Goal: Obtain resource: Download file/media

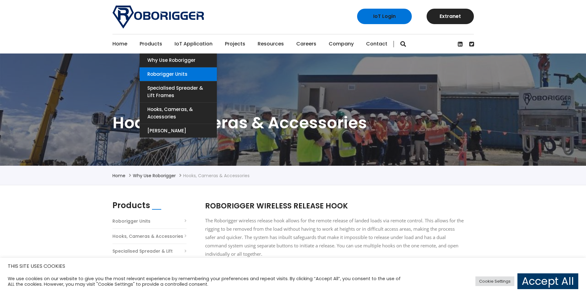
click at [173, 75] on link "Roborigger Units" at bounding box center [178, 74] width 77 height 14
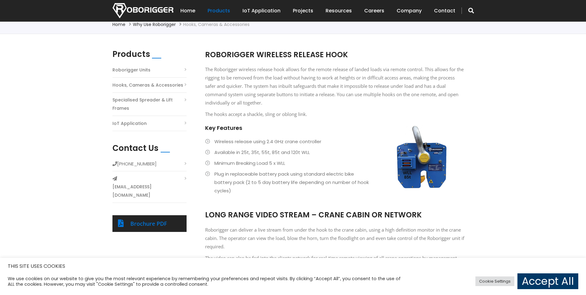
scroll to position [93, 0]
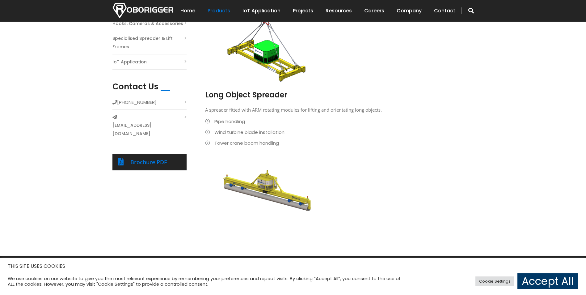
scroll to position [216, 0]
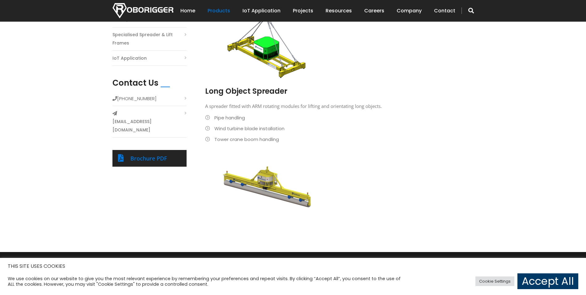
click at [143, 150] on div "Brochure PDF" at bounding box center [149, 158] width 74 height 17
click at [145, 155] on link "Brochure PDF" at bounding box center [148, 158] width 37 height 7
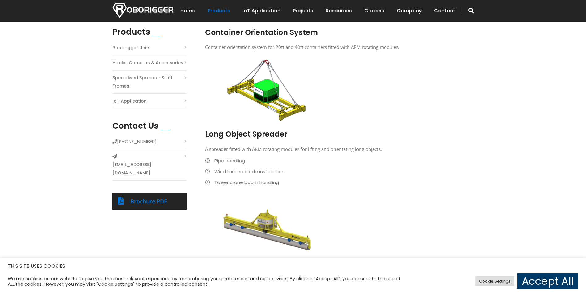
scroll to position [142, 0]
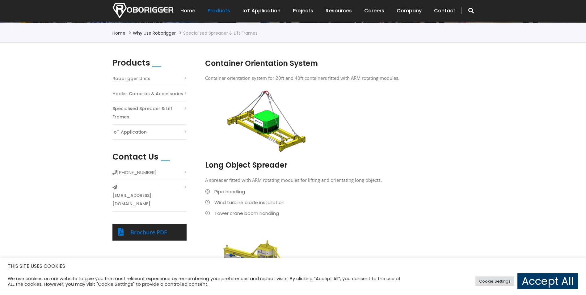
click at [151, 224] on div "Brochure PDF" at bounding box center [149, 232] width 74 height 17
click at [160, 228] on link "Brochure PDF" at bounding box center [148, 231] width 37 height 7
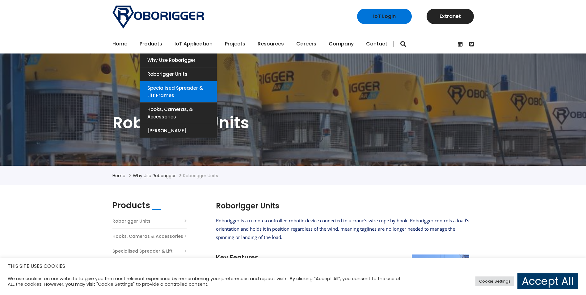
click at [174, 92] on link "Specialised Spreader & Lift Frames" at bounding box center [178, 91] width 77 height 21
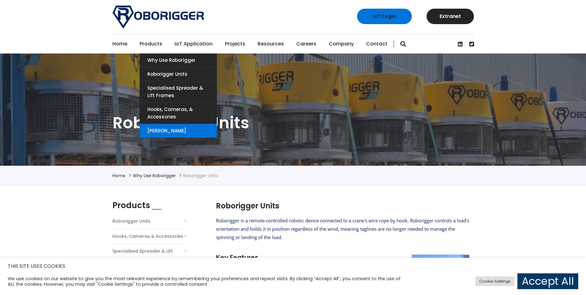
click at [168, 129] on link "[PERSON_NAME]" at bounding box center [178, 131] width 77 height 14
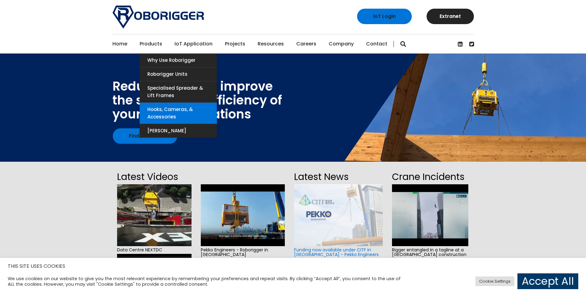
click at [155, 122] on link "Hooks, Cameras, & Accessories" at bounding box center [178, 113] width 77 height 21
click at [152, 115] on link "Hooks, Cameras, & Accessories" at bounding box center [178, 113] width 77 height 21
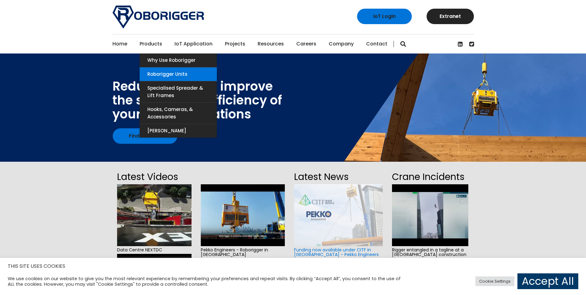
click at [157, 73] on link "Roborigger Units" at bounding box center [178, 74] width 77 height 14
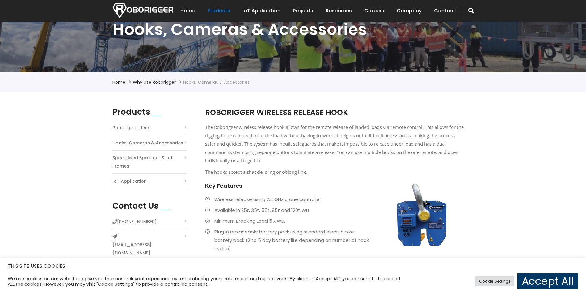
scroll to position [93, 0]
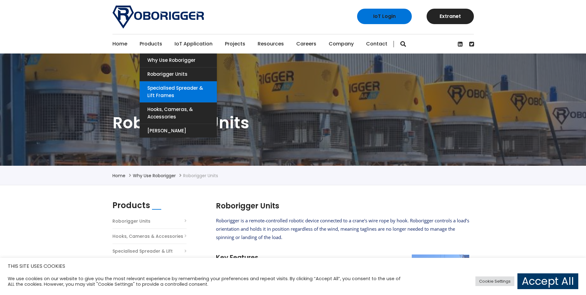
click at [159, 88] on link "Specialised Spreader & Lift Frames" at bounding box center [178, 91] width 77 height 21
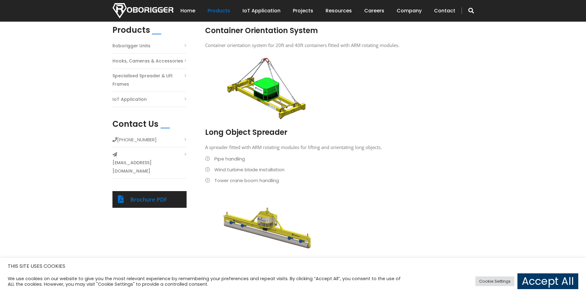
scroll to position [216, 0]
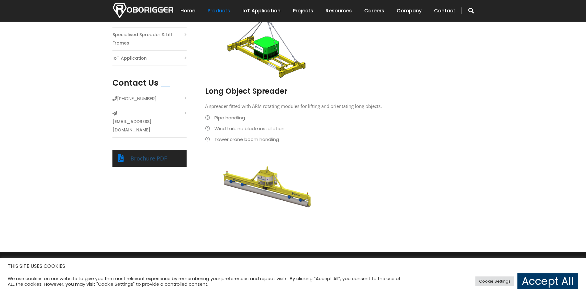
click at [149, 155] on link "Brochure PDF" at bounding box center [148, 158] width 37 height 7
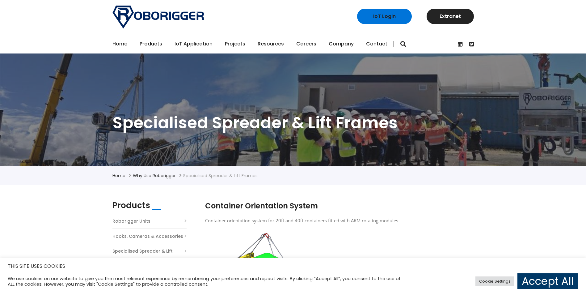
scroll to position [155, 0]
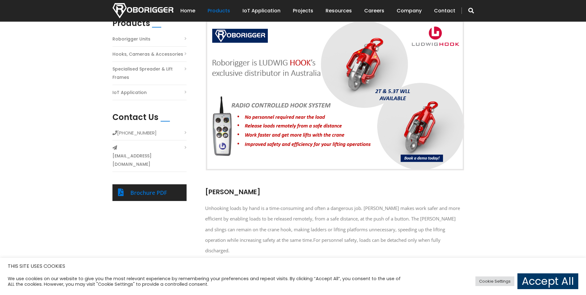
scroll to position [185, 0]
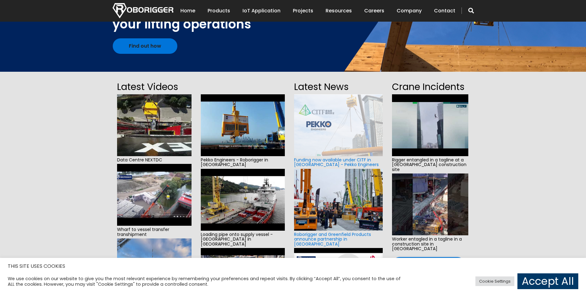
scroll to position [93, 0]
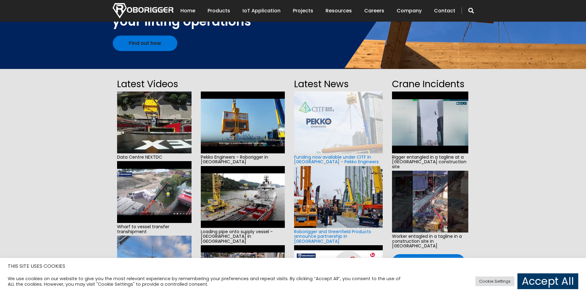
click at [305, 112] on img at bounding box center [338, 122] width 88 height 62
click at [320, 160] on link "Funding now available under CITF in [GEOGRAPHIC_DATA] - Pekko Engineers" at bounding box center [336, 159] width 85 height 11
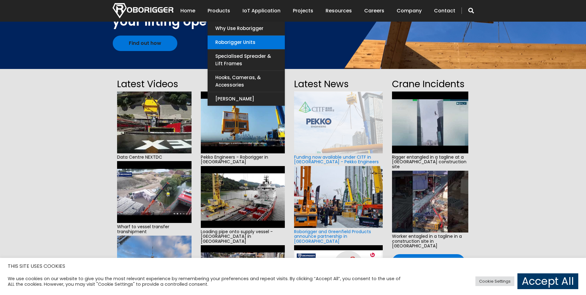
click at [247, 46] on link "Roborigger Units" at bounding box center [246, 43] width 77 height 14
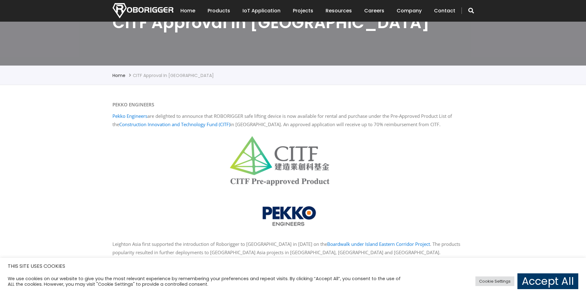
scroll to position [93, 0]
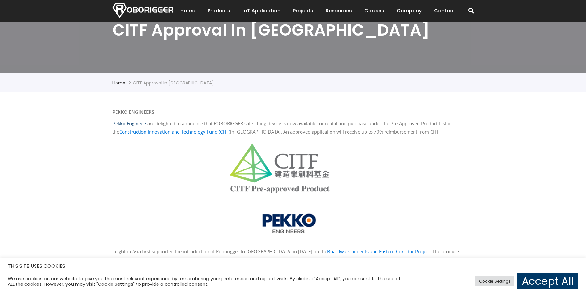
click at [141, 126] on link "Pekko Engineers" at bounding box center [129, 123] width 35 height 6
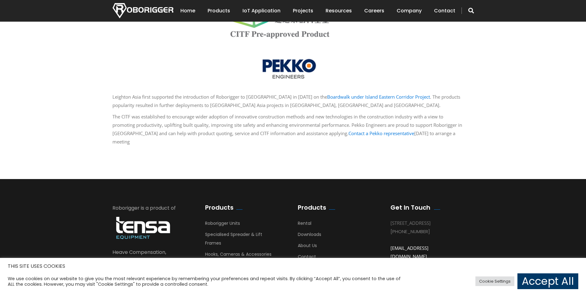
scroll to position [124, 0]
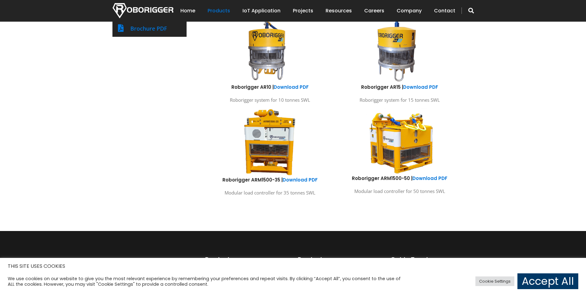
scroll to position [309, 0]
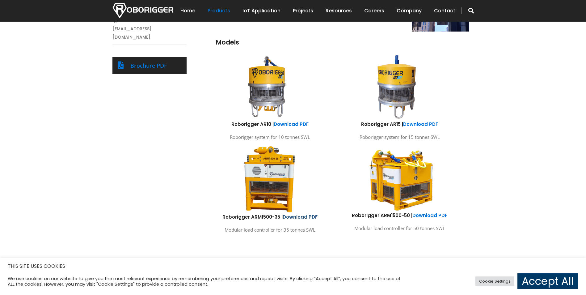
click at [301, 214] on link "Download PDF" at bounding box center [300, 217] width 35 height 6
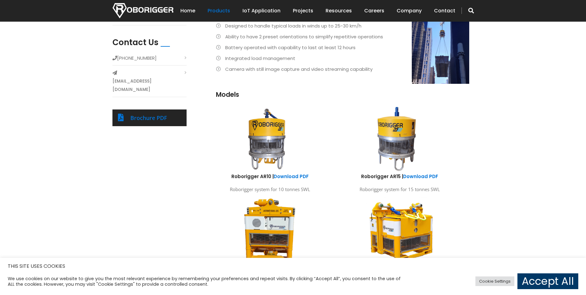
scroll to position [247, 0]
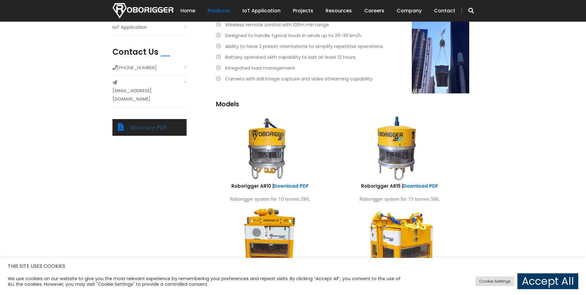
click at [155, 124] on link "Brochure PDF" at bounding box center [148, 127] width 37 height 7
